Goal: Information Seeking & Learning: Learn about a topic

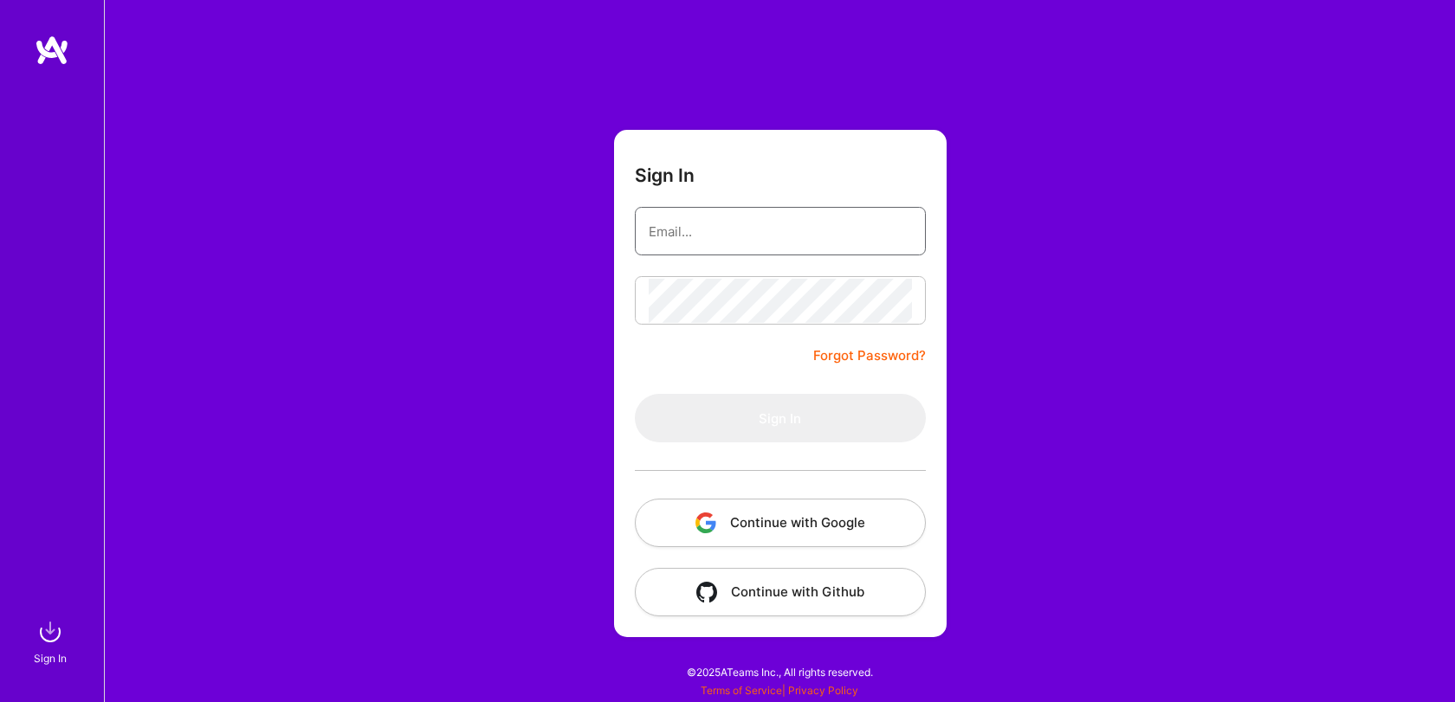
type input "[EMAIL_ADDRESS][DOMAIN_NAME]"
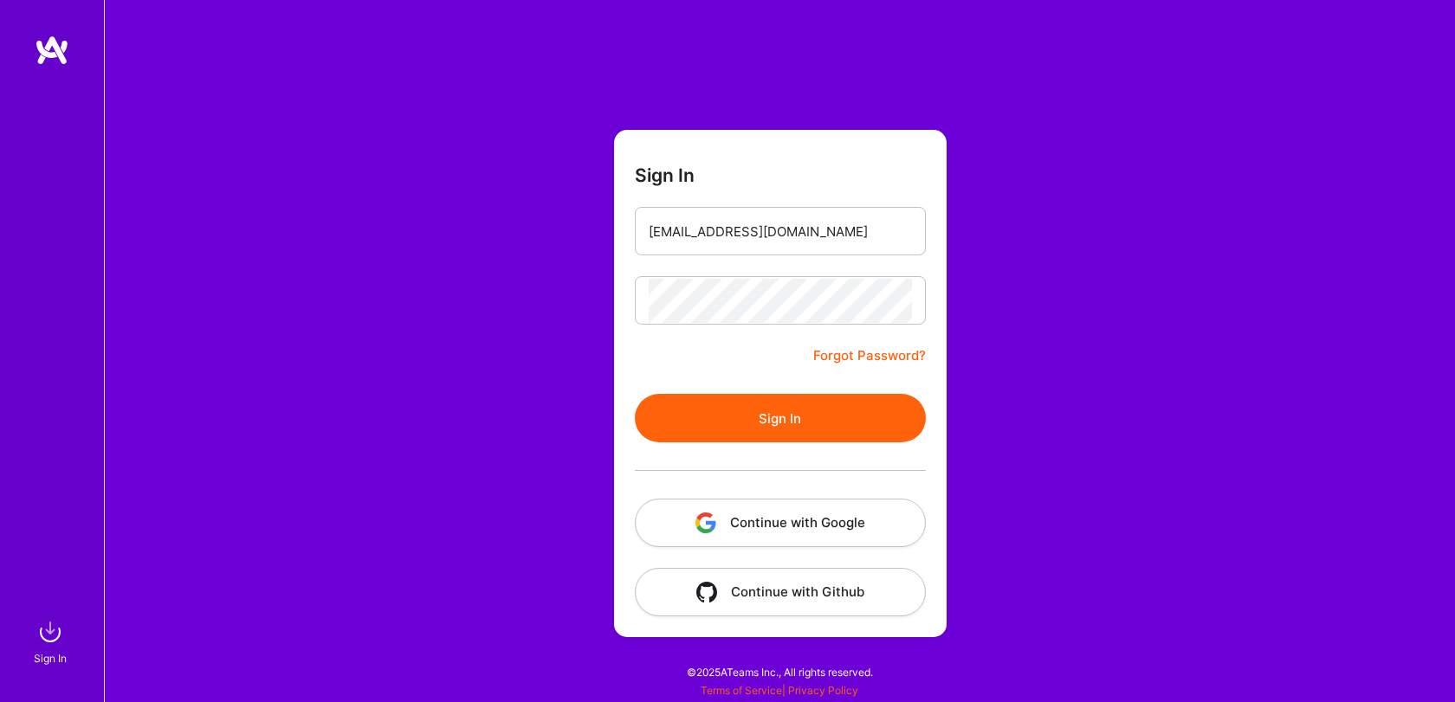
click at [766, 397] on button "Sign In" at bounding box center [780, 418] width 291 height 49
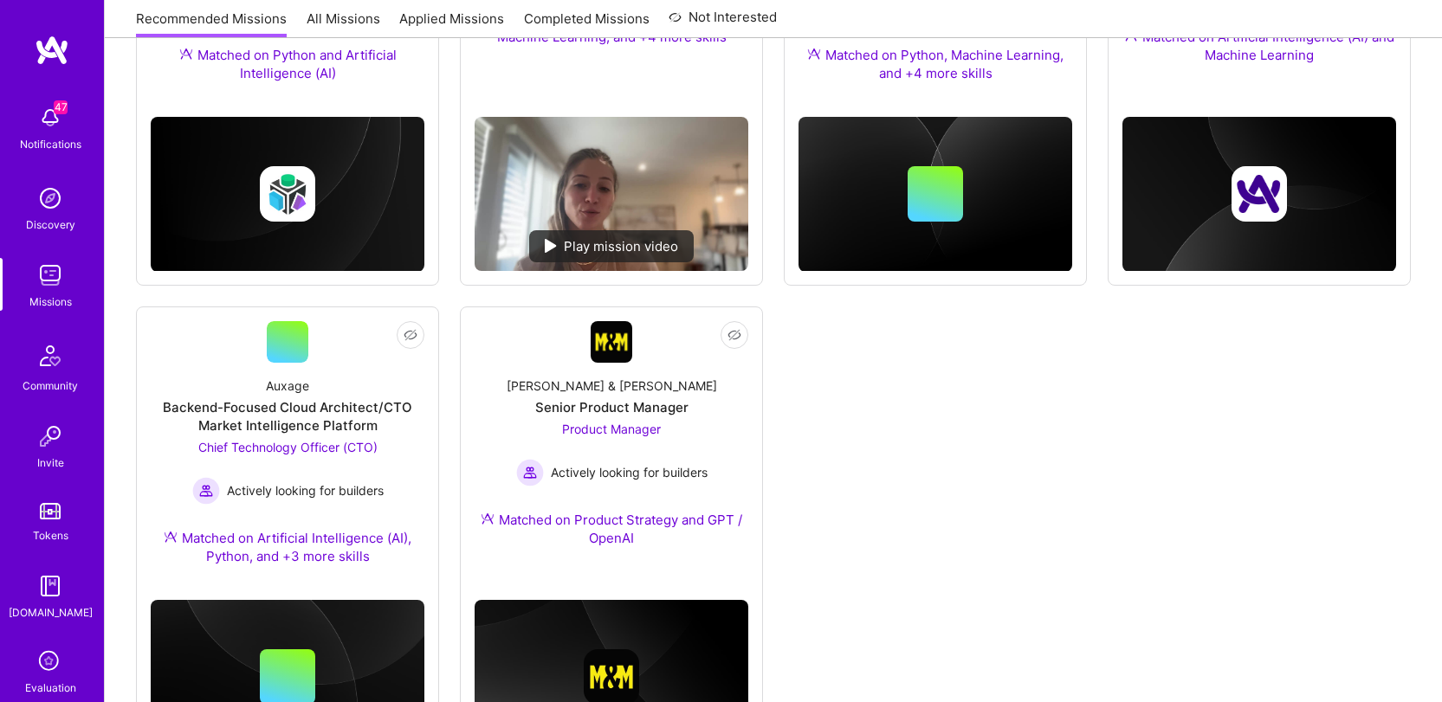
scroll to position [923, 0]
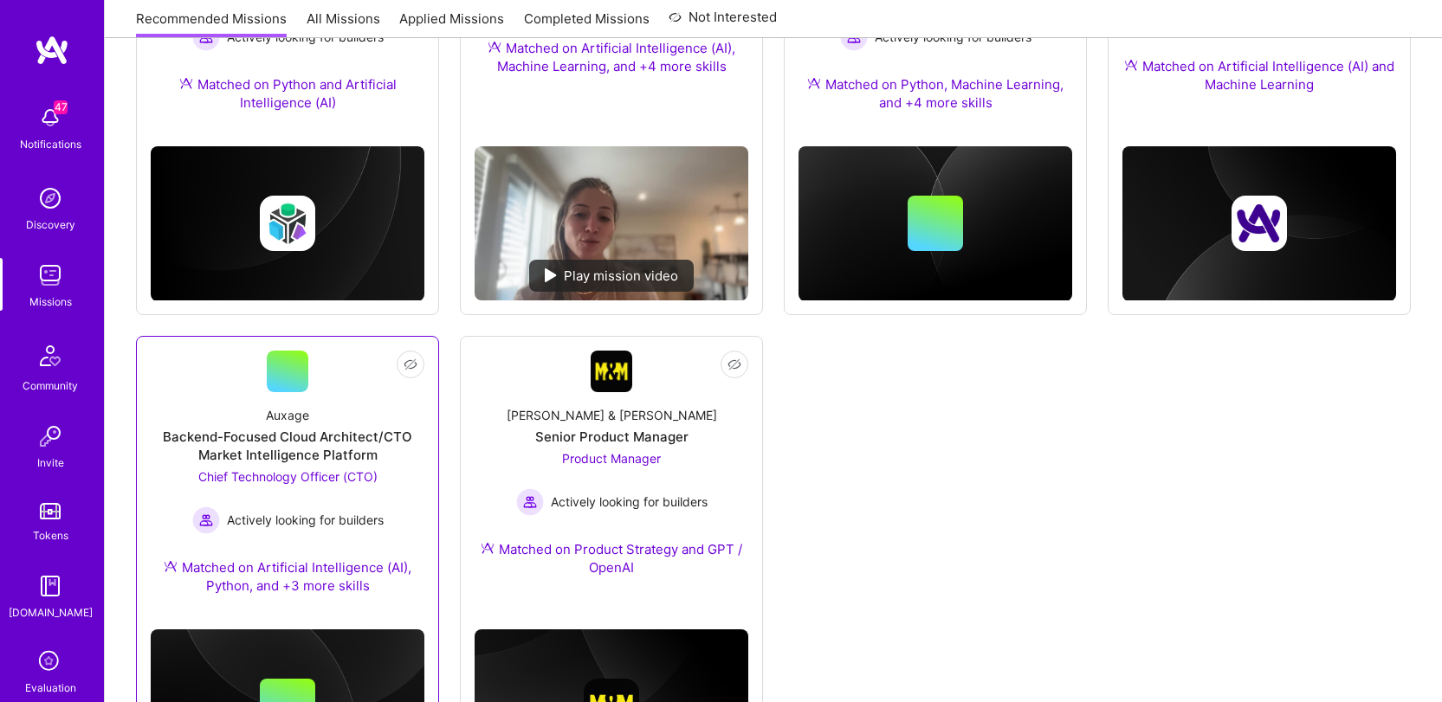
click at [323, 390] on link "Not Interested Auxage Backend-Focused Cloud Architect/CTO Market Intelligence P…" at bounding box center [288, 483] width 274 height 265
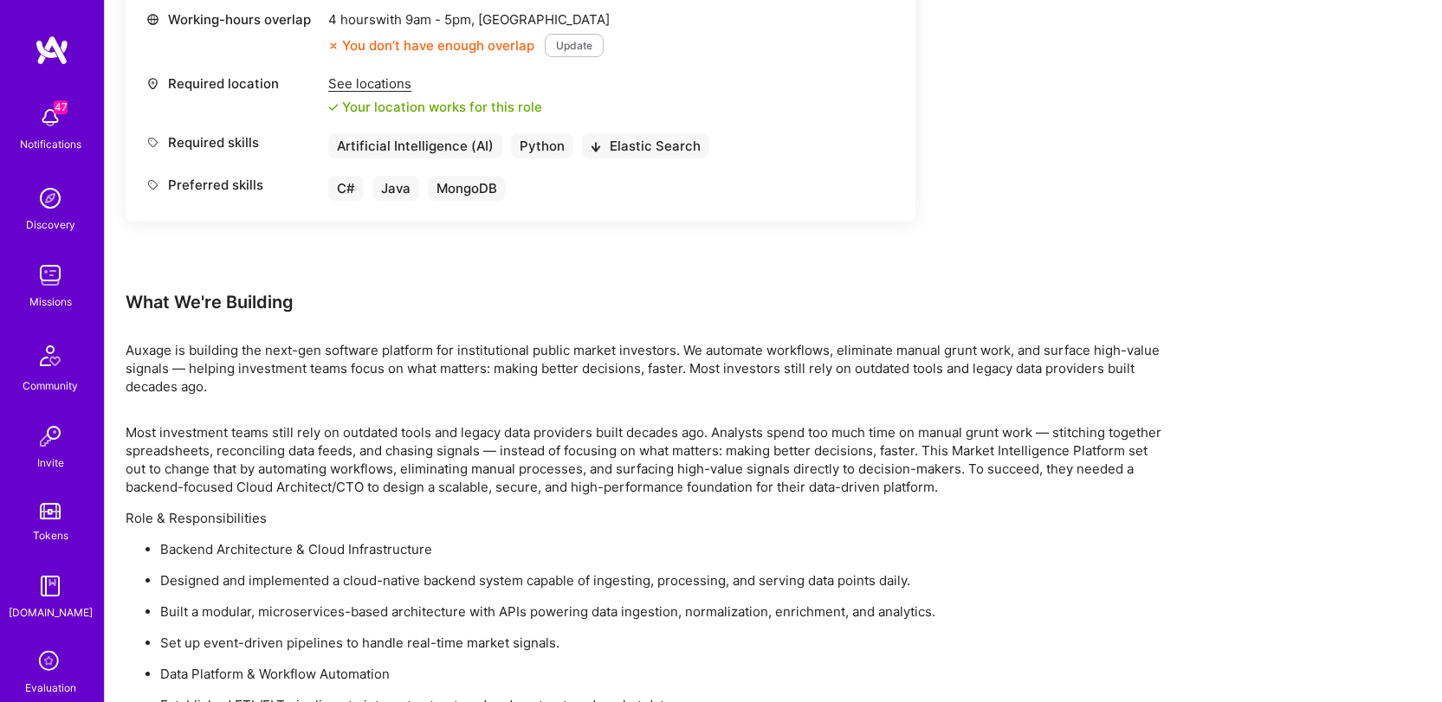
scroll to position [572, 0]
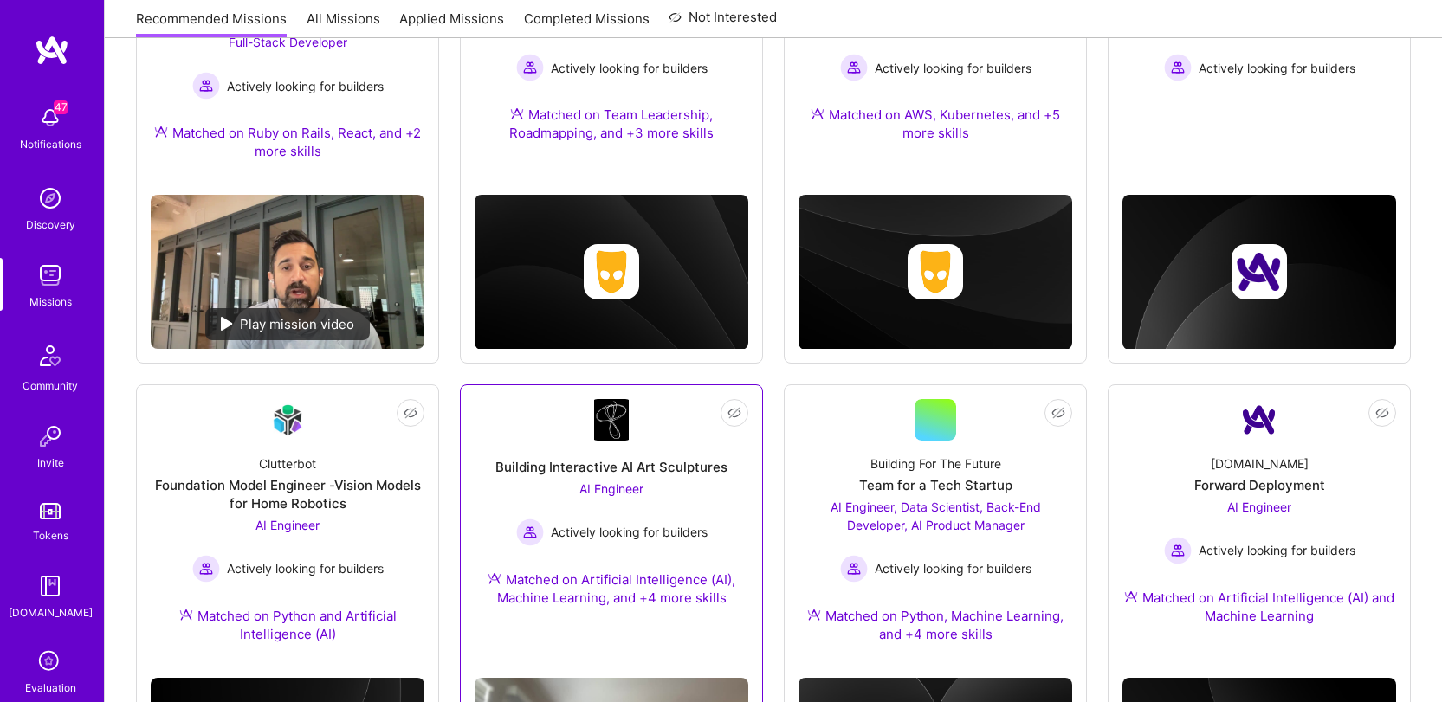
scroll to position [391, 0]
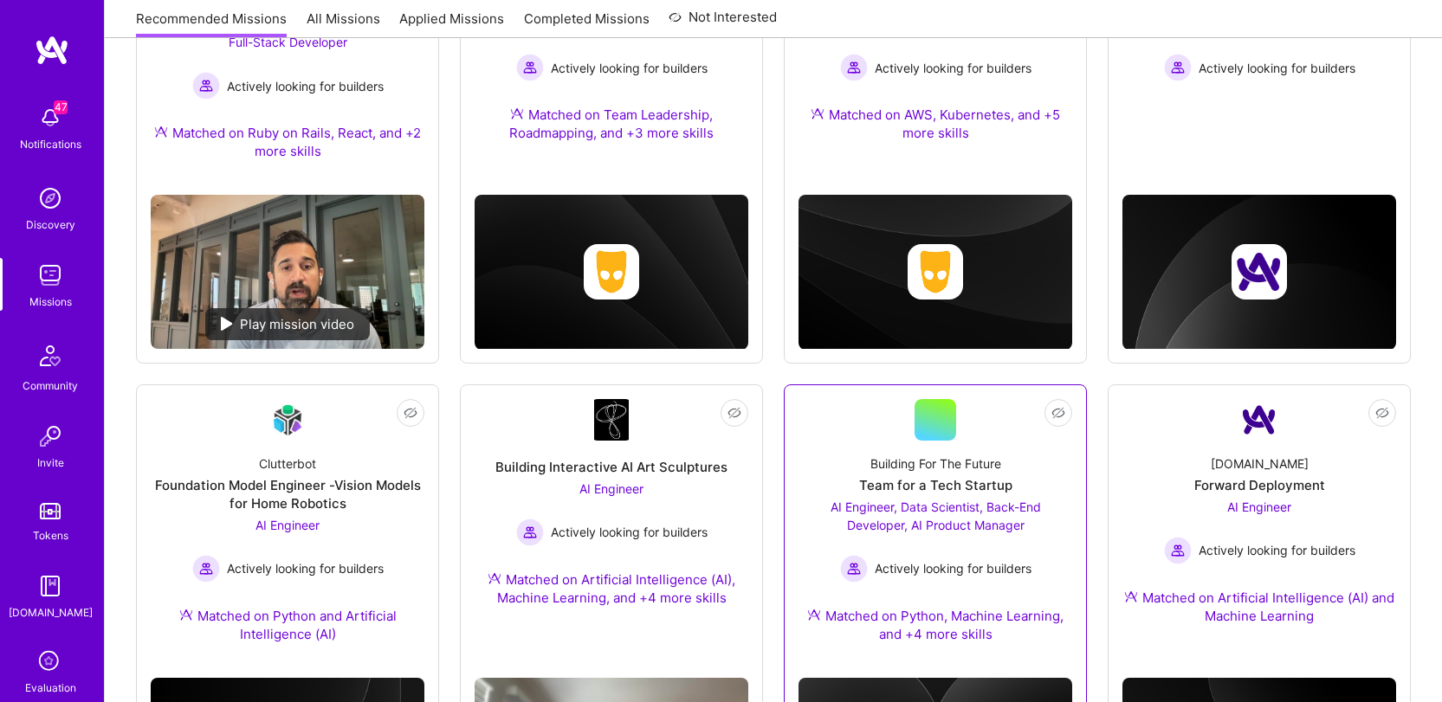
click at [943, 435] on div at bounding box center [936, 420] width 42 height 42
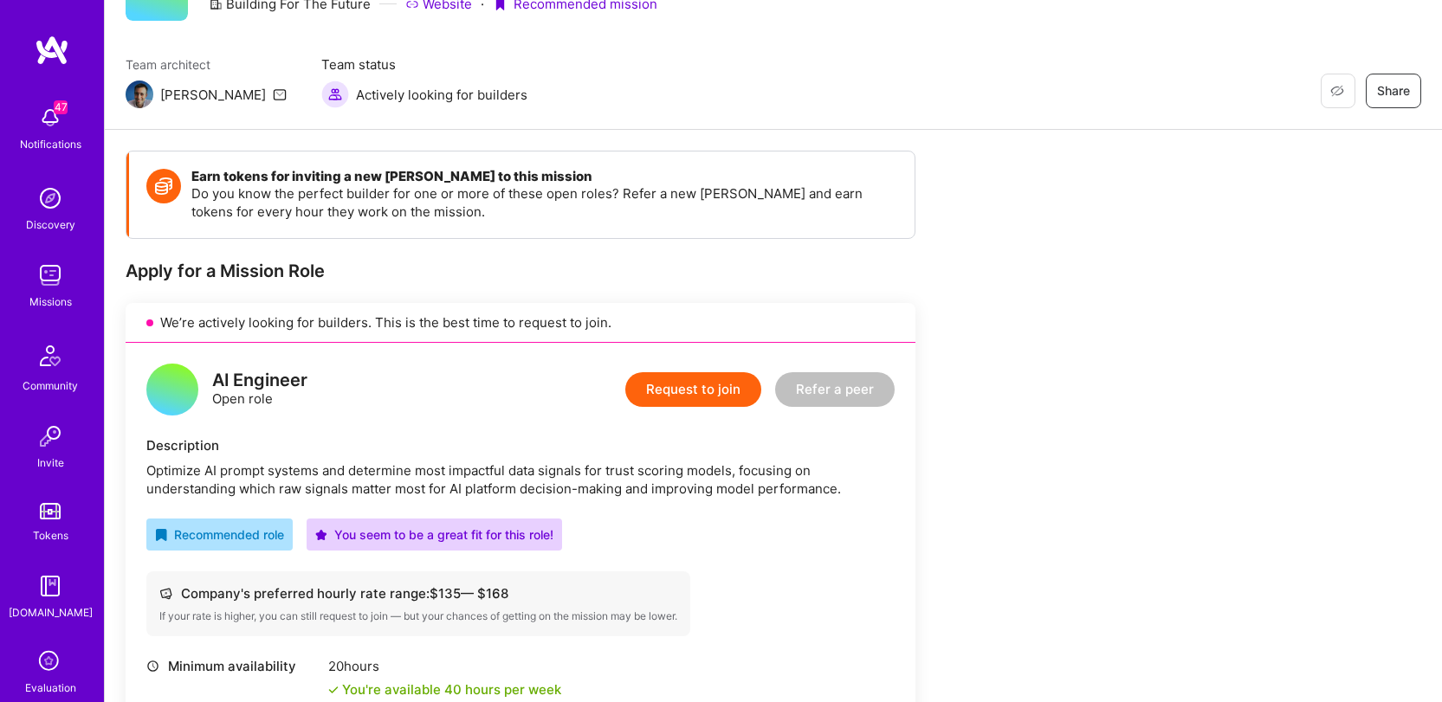
scroll to position [303, 0]
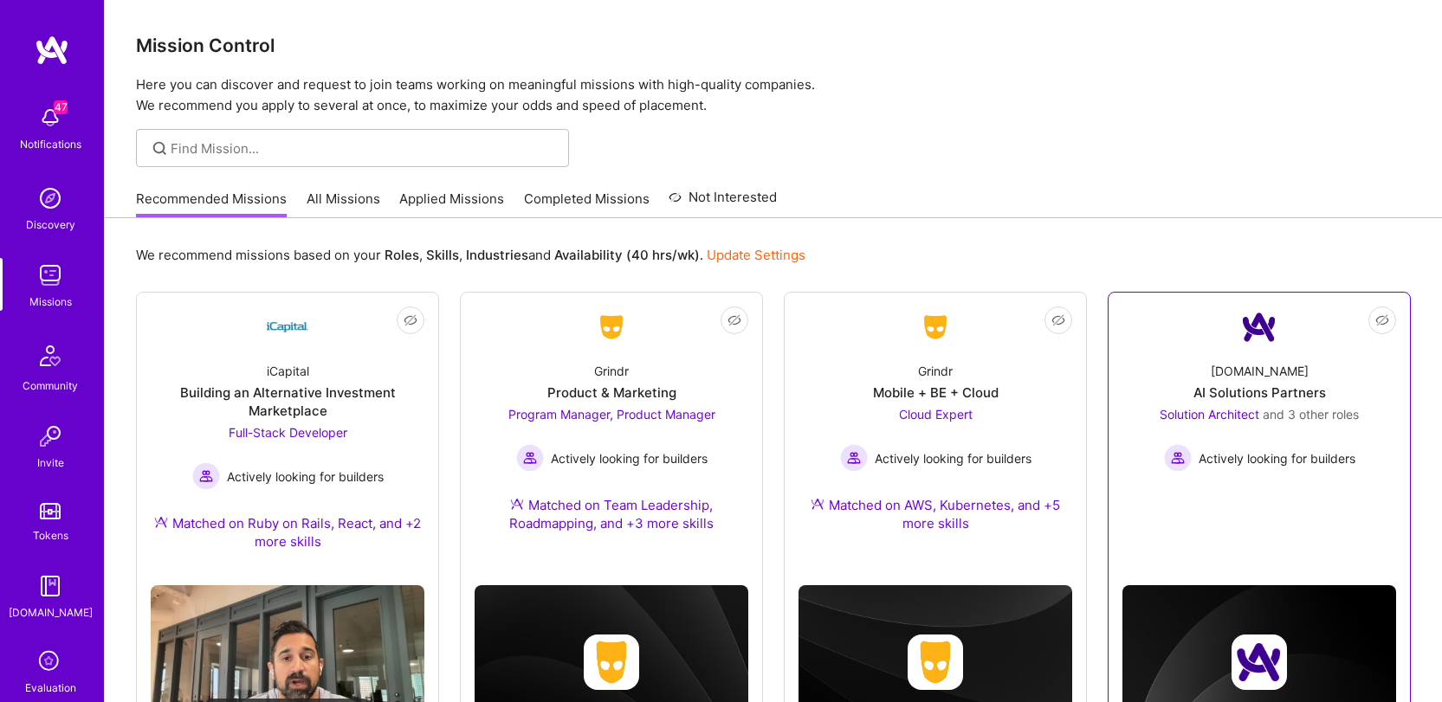
click at [1279, 394] on div "AI Solutions Partners" at bounding box center [1260, 393] width 133 height 18
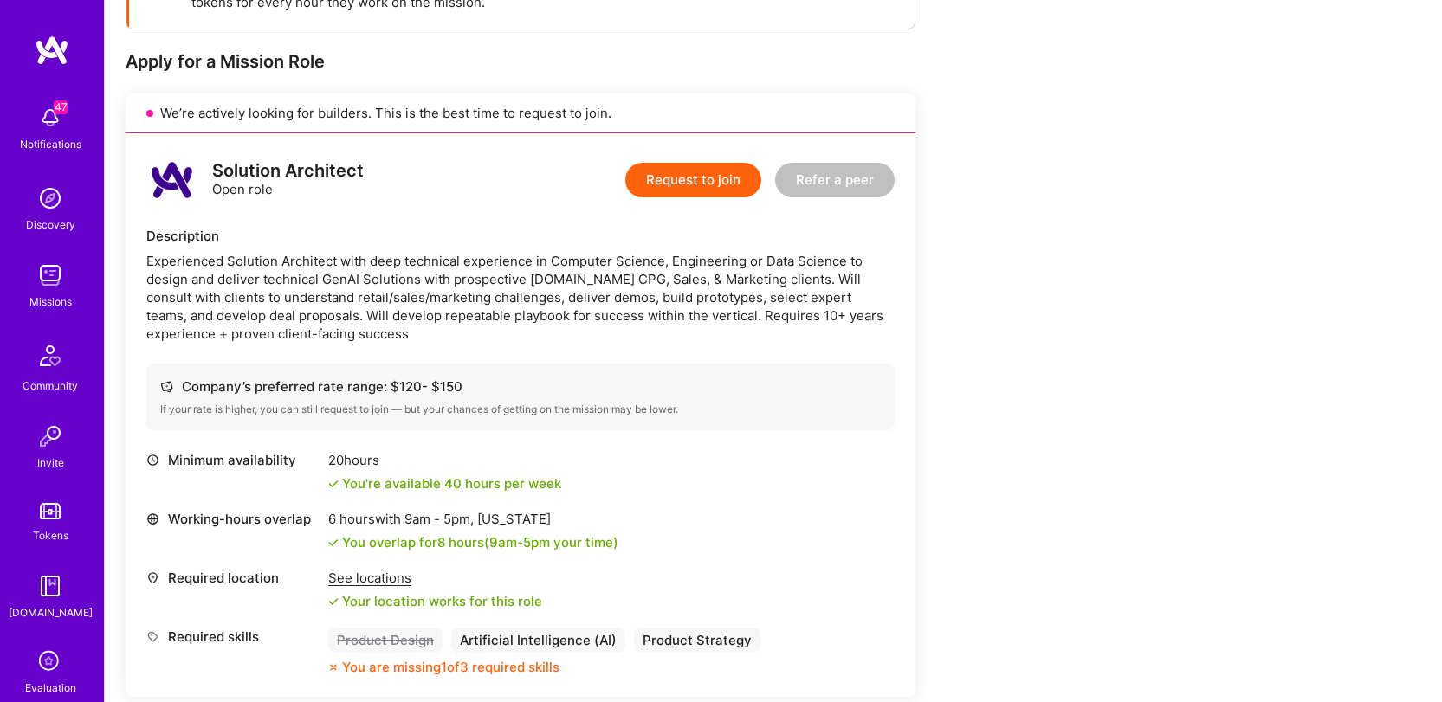
scroll to position [312, 0]
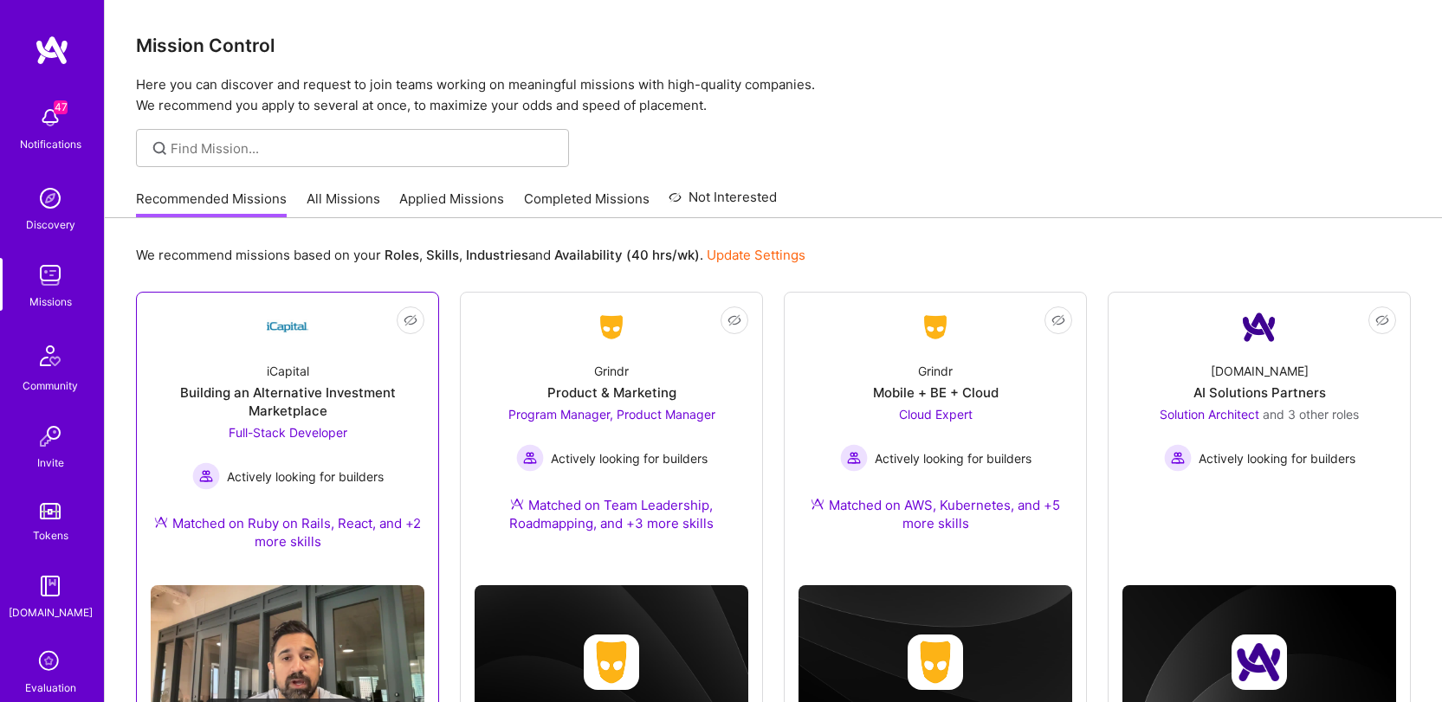
click at [246, 362] on div "iCapital Building an Alternative Investment Marketplace Full-Stack Developer Ac…" at bounding box center [288, 459] width 274 height 223
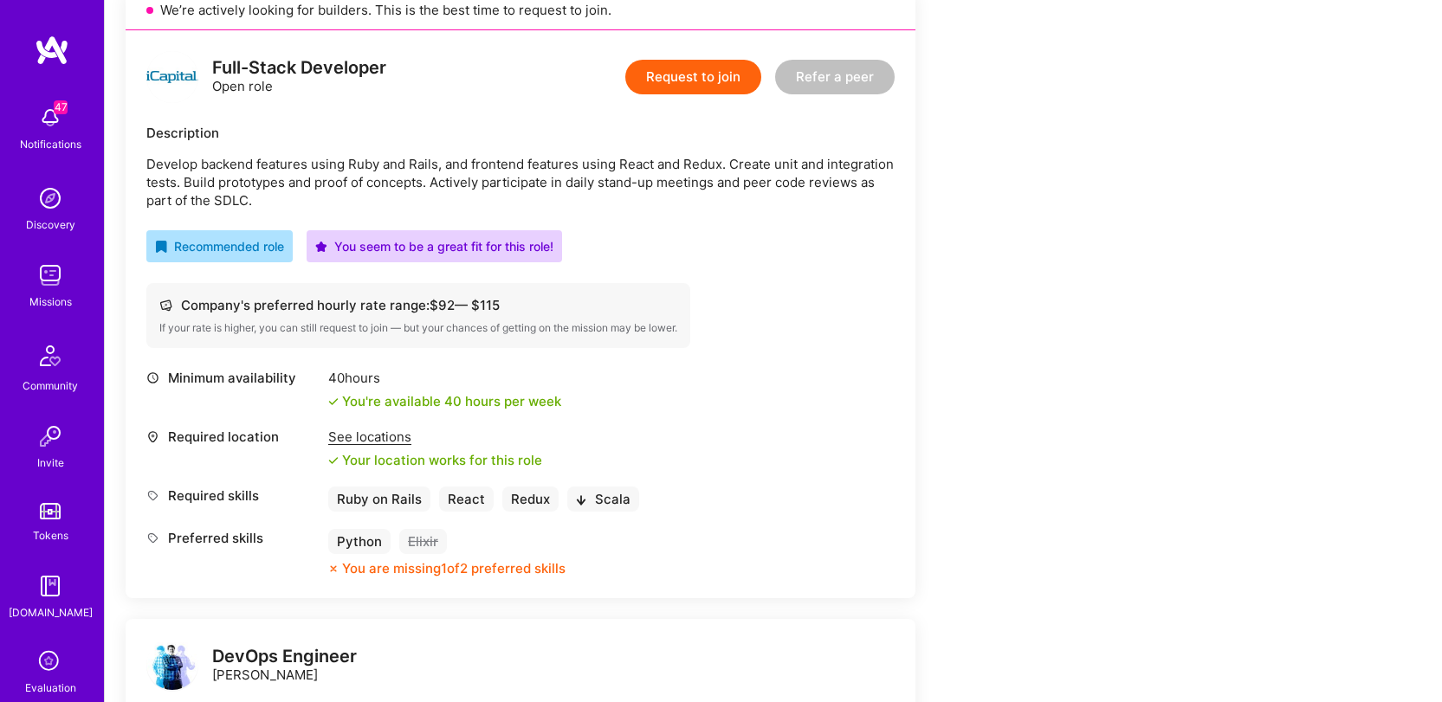
scroll to position [408, 0]
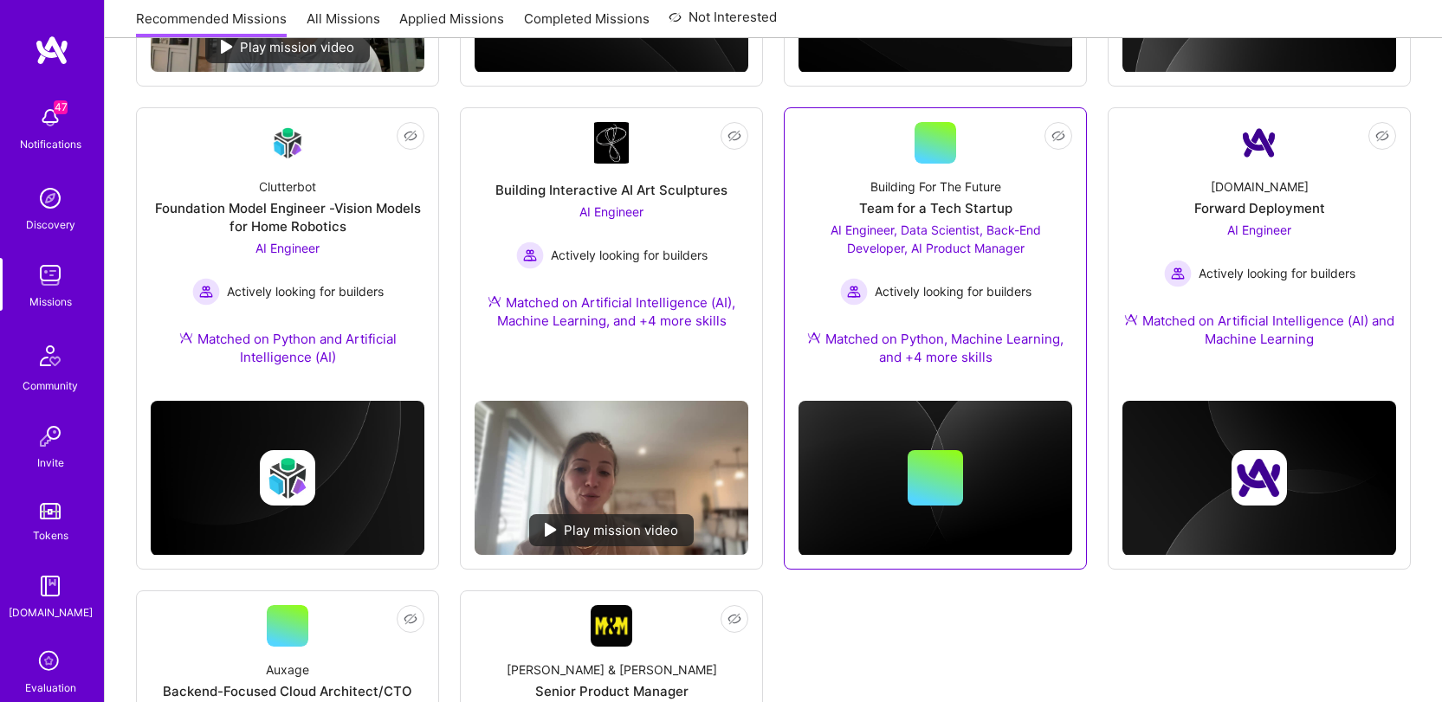
scroll to position [646, 0]
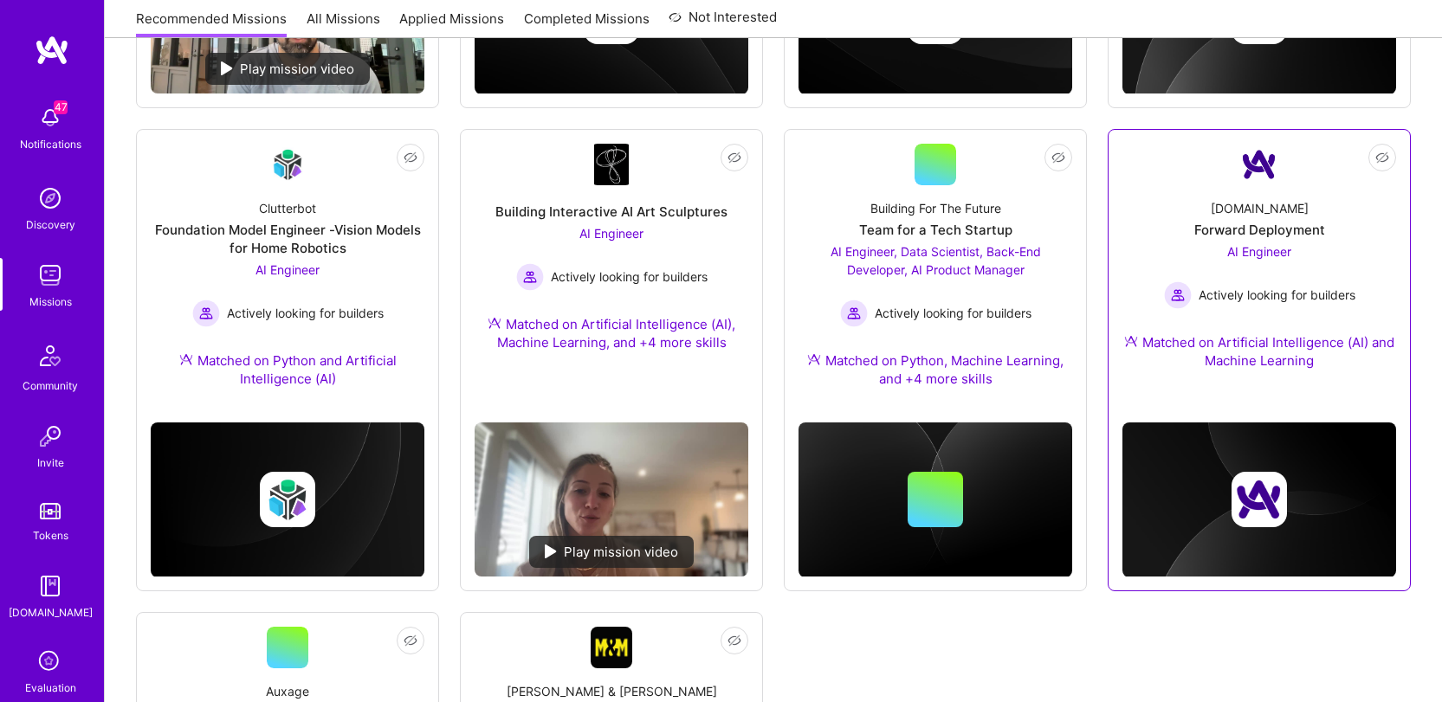
click at [1242, 243] on div "AI Engineer Actively looking for builders" at bounding box center [1259, 276] width 191 height 67
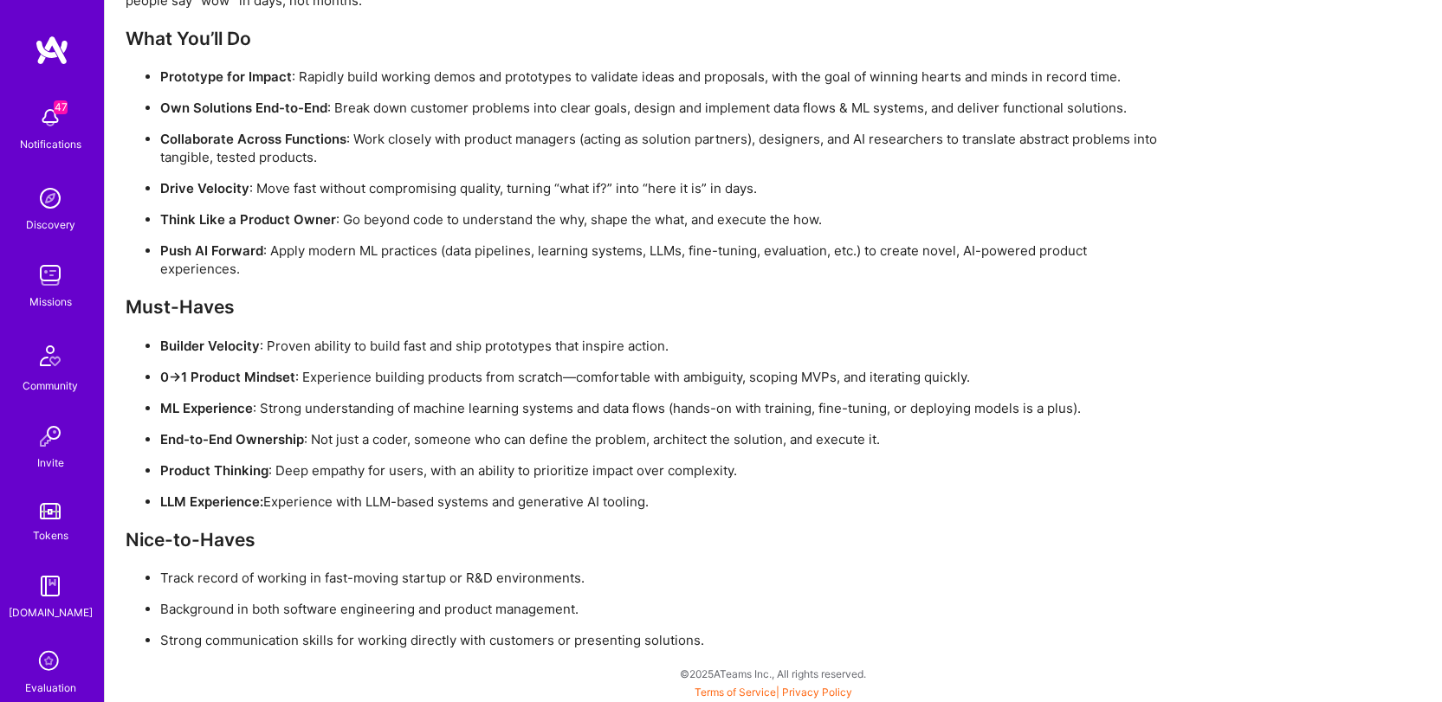
scroll to position [1369, 0]
click at [758, 419] on ul "Builder Velocity : Proven ability to build fast and ship prototypes that inspir…" at bounding box center [645, 422] width 1039 height 174
